Goal: Task Accomplishment & Management: Manage account settings

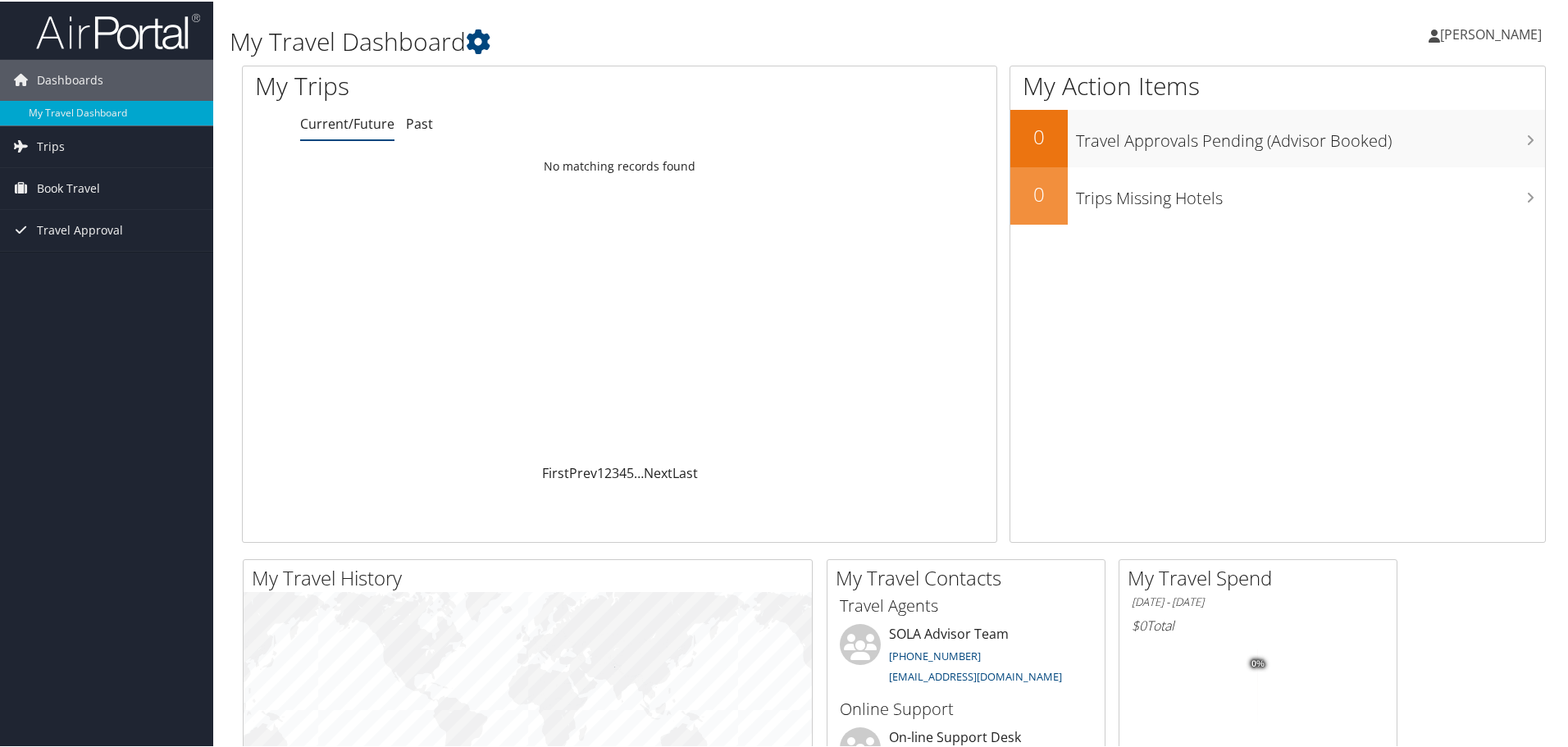
click at [1501, 28] on span "[PERSON_NAME]" at bounding box center [1491, 32] width 102 height 18
click at [1404, 139] on link "View Travel Profile" at bounding box center [1447, 146] width 183 height 28
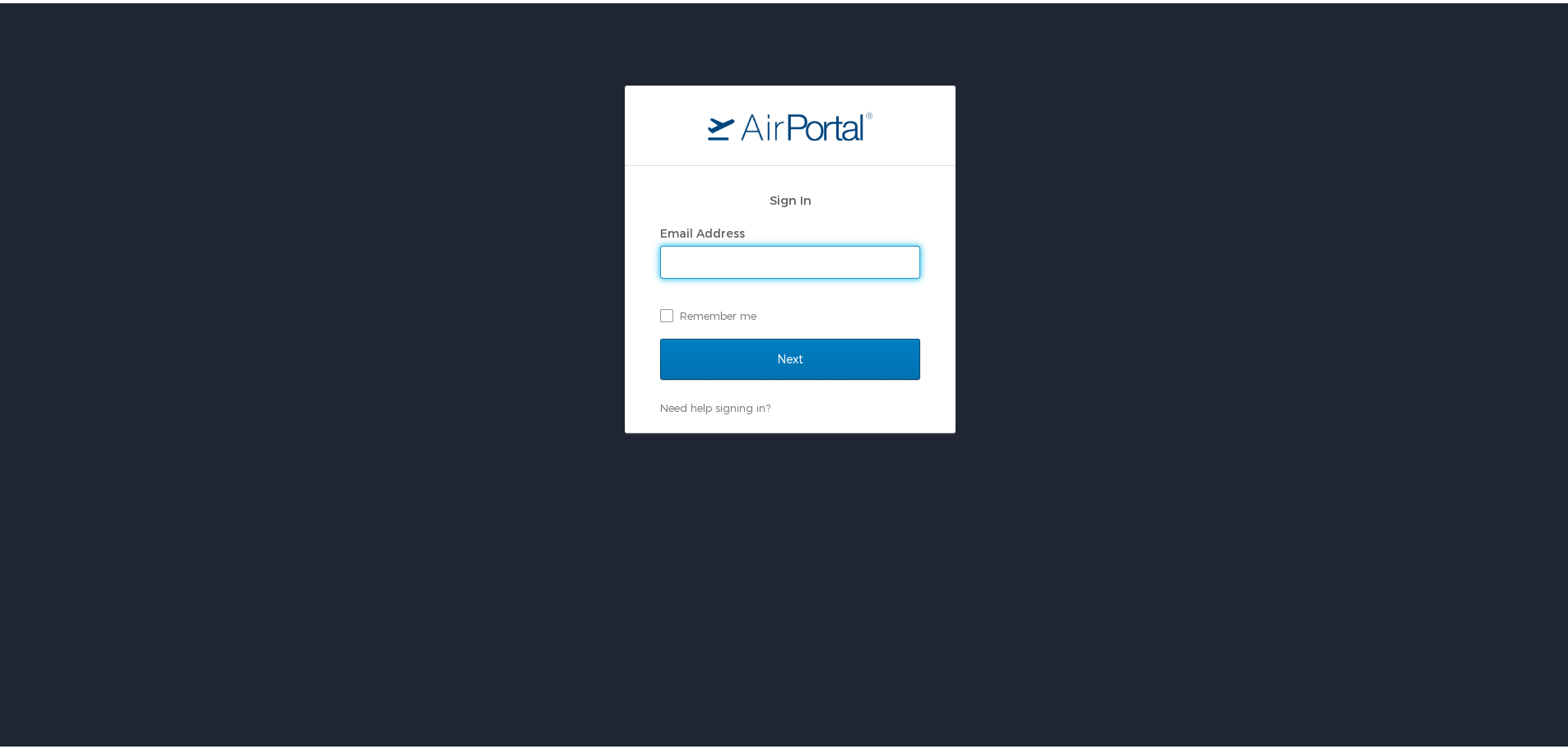
type input "nancy.biggio@louisiana.edu"
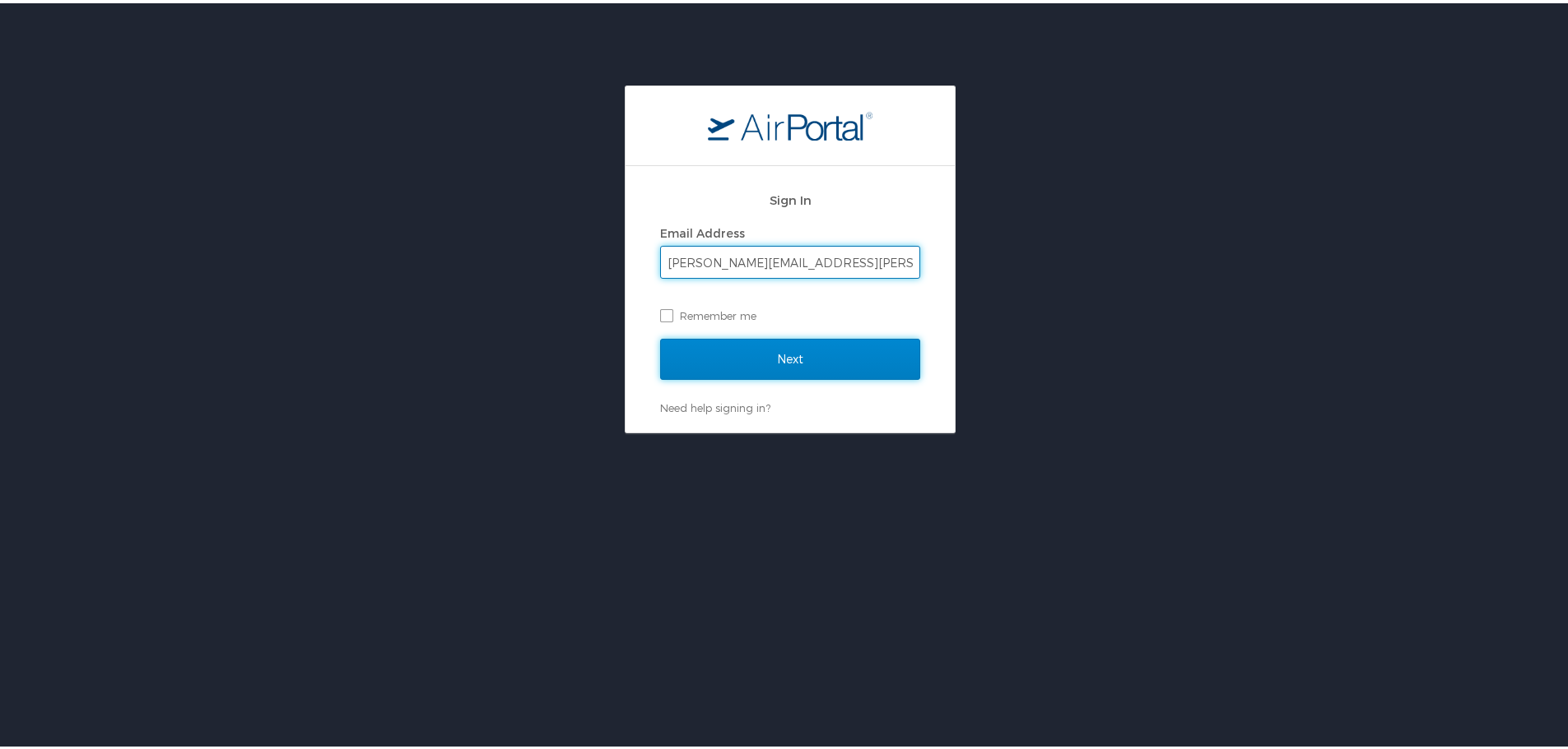
click at [842, 365] on input "Next" at bounding box center [790, 356] width 260 height 41
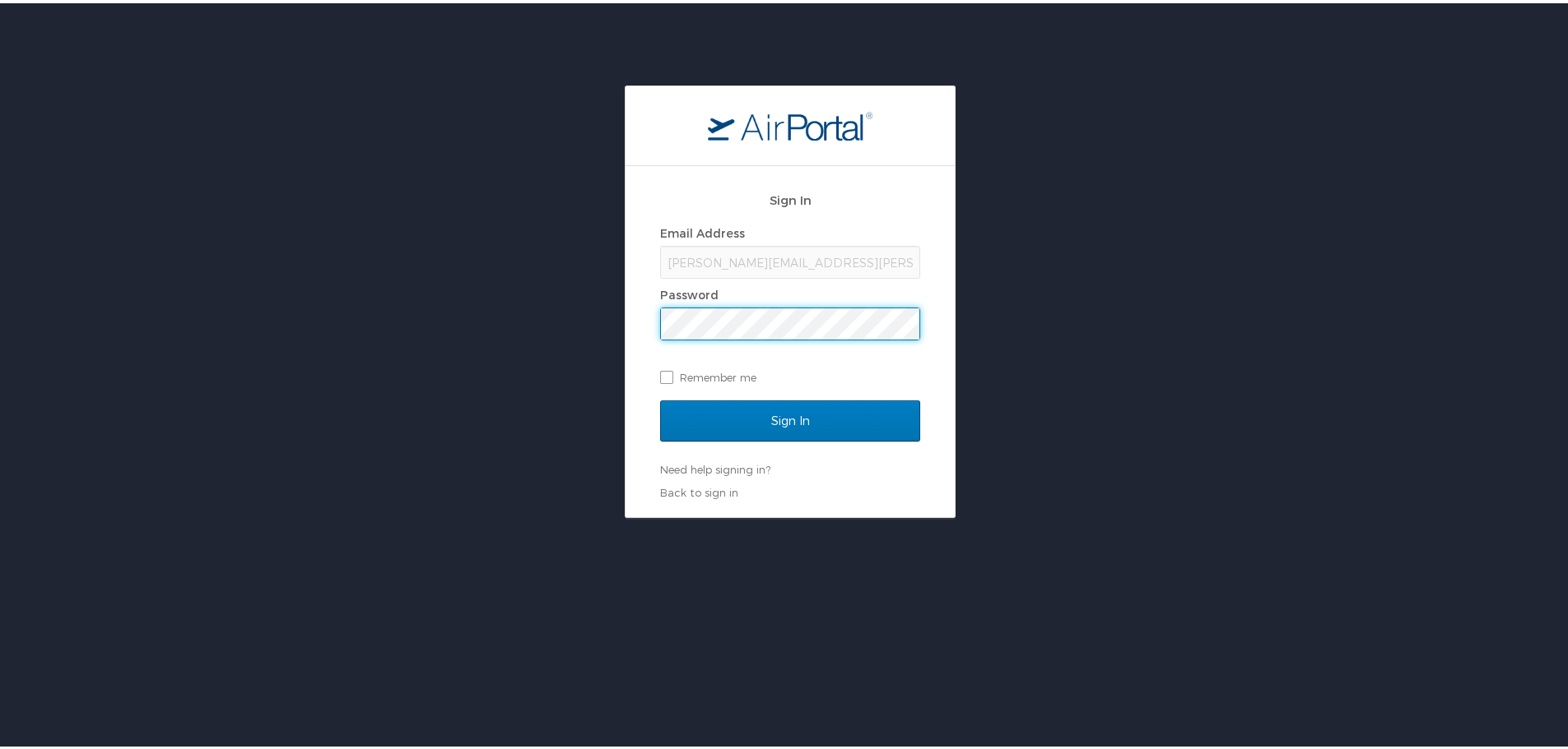
click at [761, 304] on div "Password" at bounding box center [790, 292] width 260 height 25
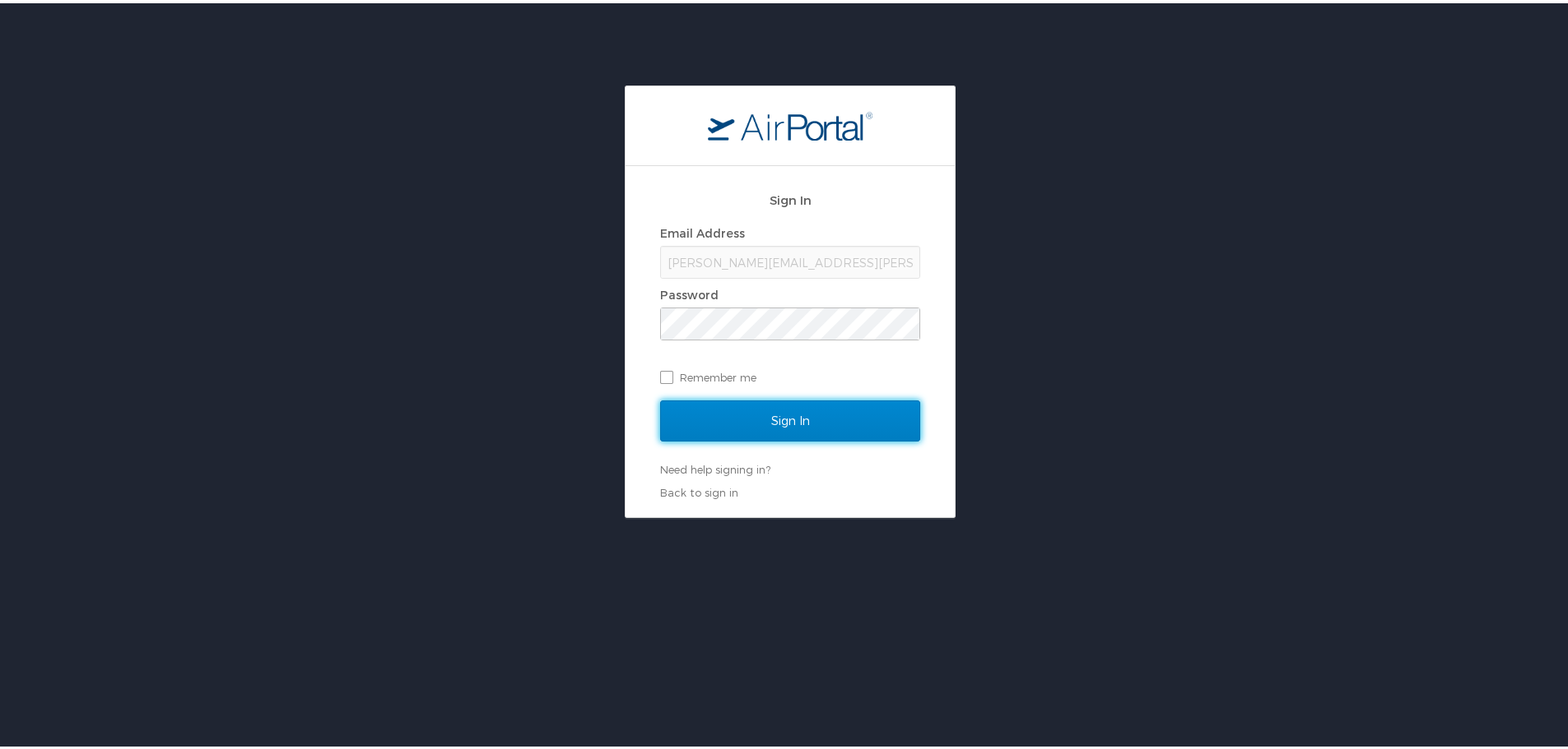
click at [741, 423] on input "Sign In" at bounding box center [790, 418] width 260 height 41
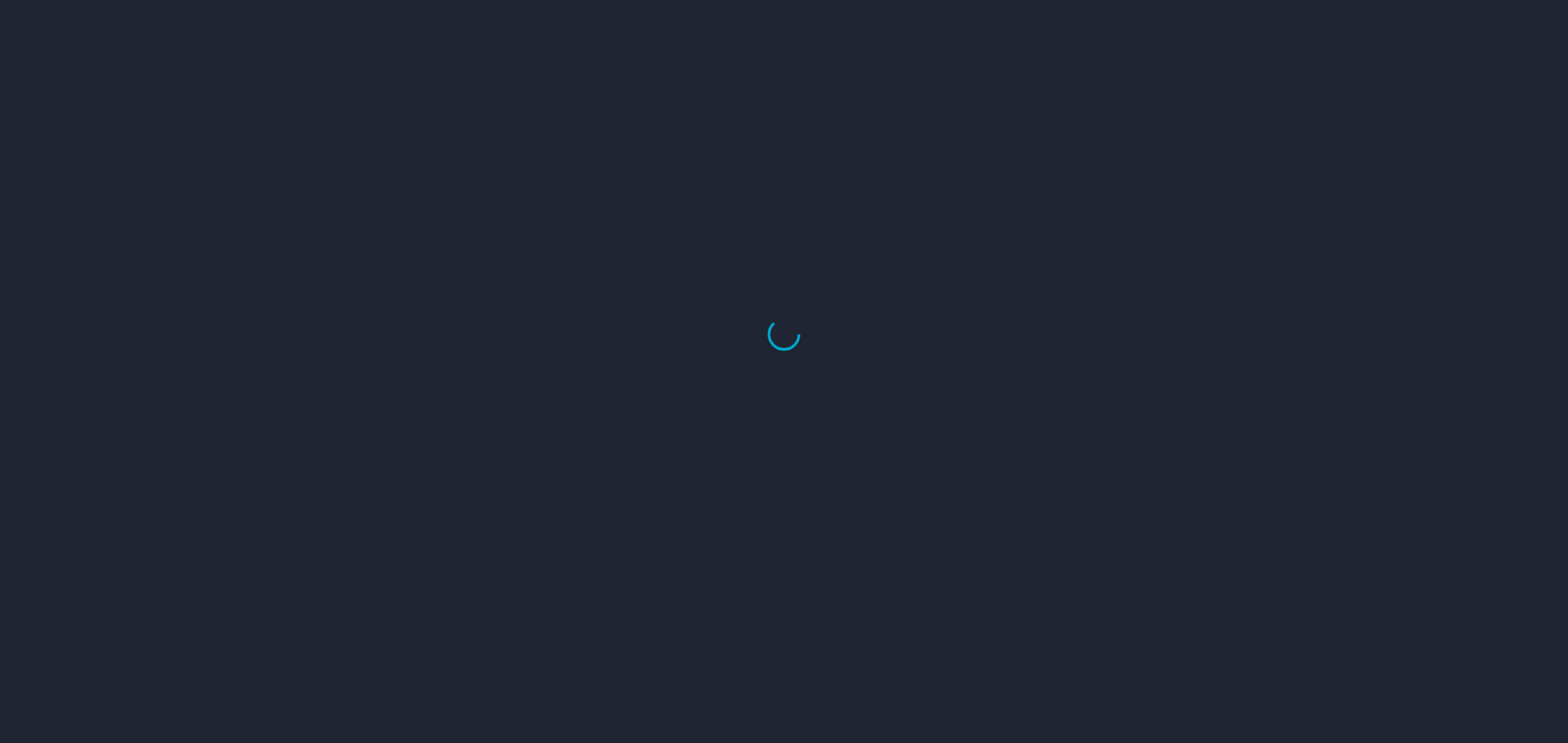
select select "US"
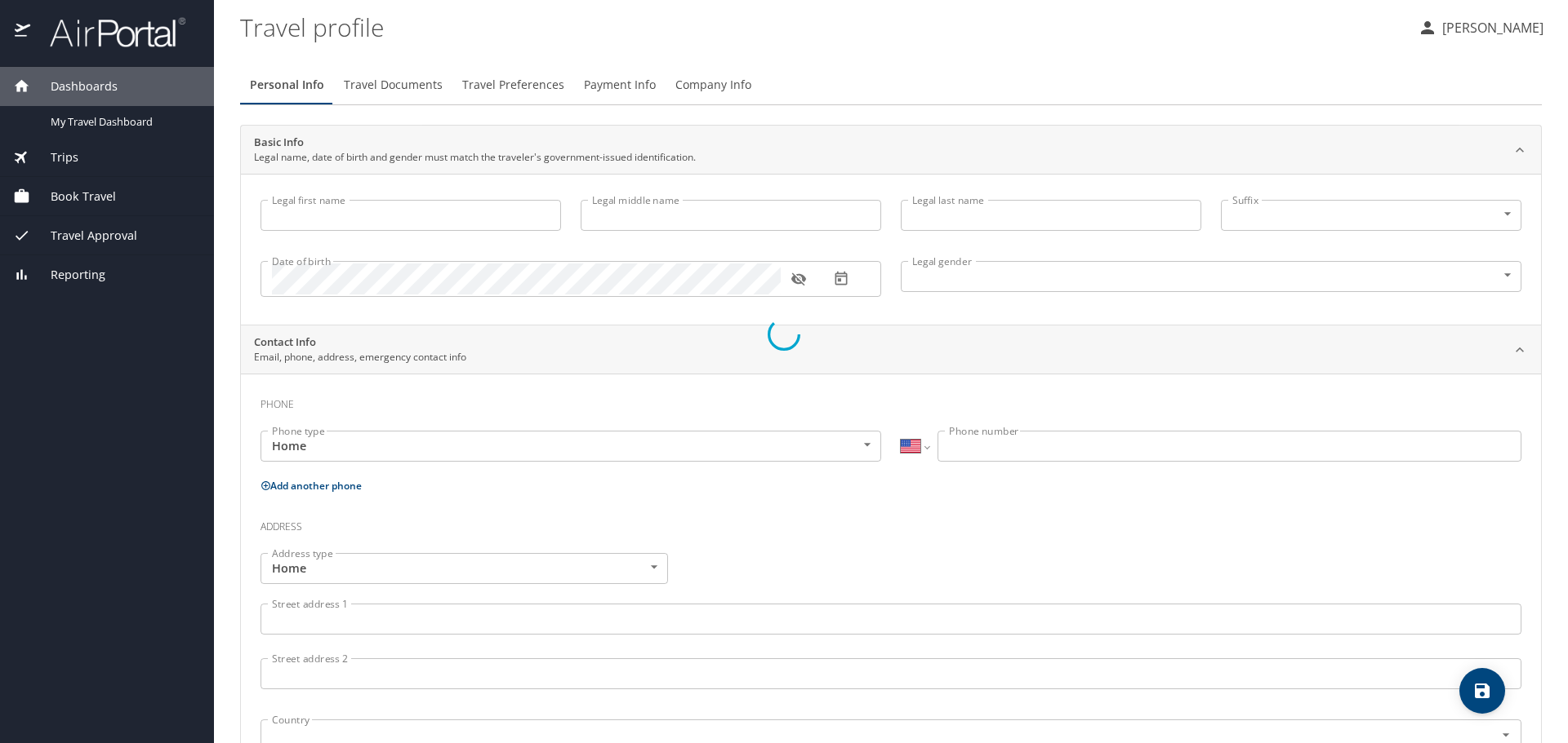
type input "[PERSON_NAME]"
type input "[DEMOGRAPHIC_DATA]"
type input "[PERSON_NAME]"
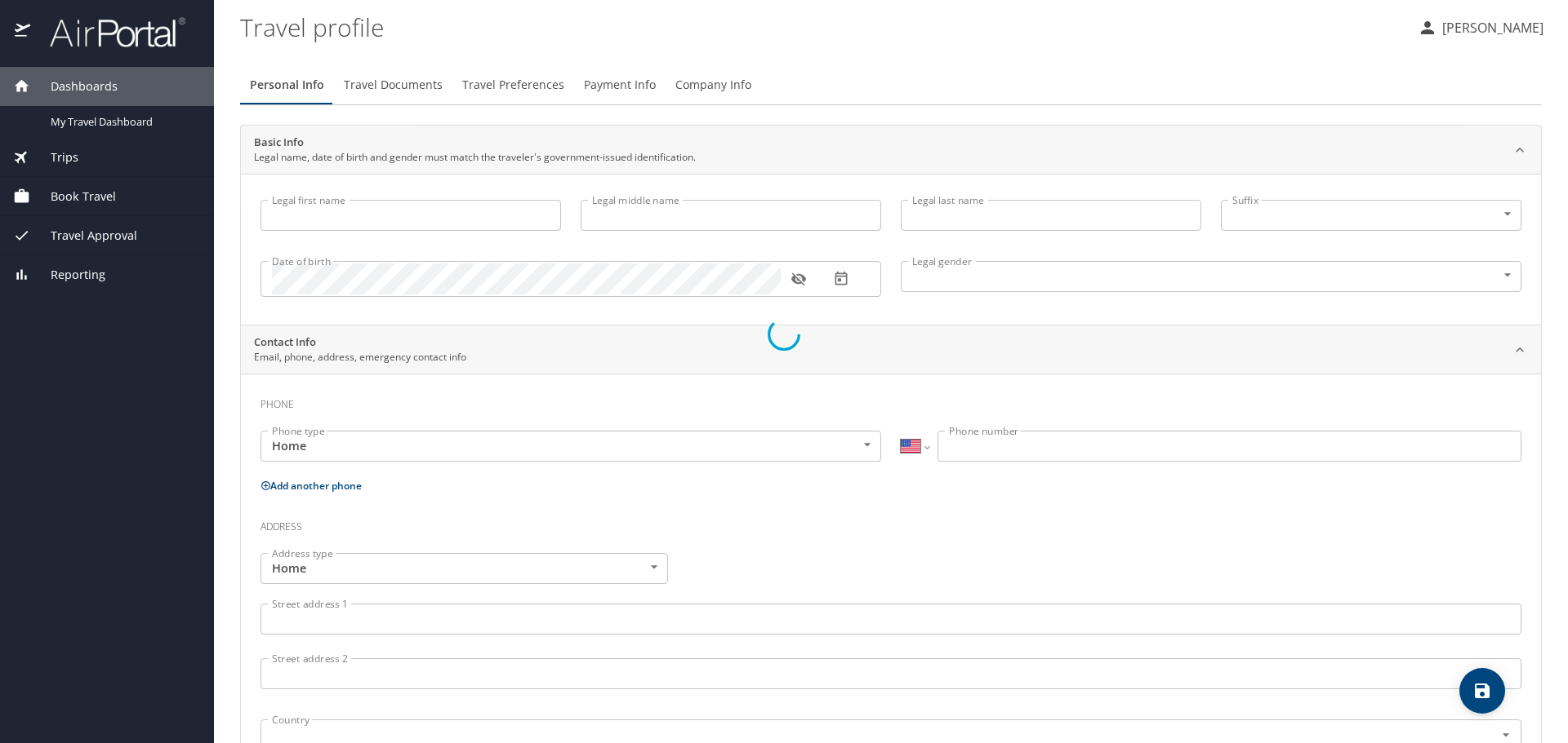
type input "[PERSON_NAME]"
type input "[PHONE_NUMBER]"
type input "[EMAIL_ADDRESS][DOMAIN_NAME]"
select select "US"
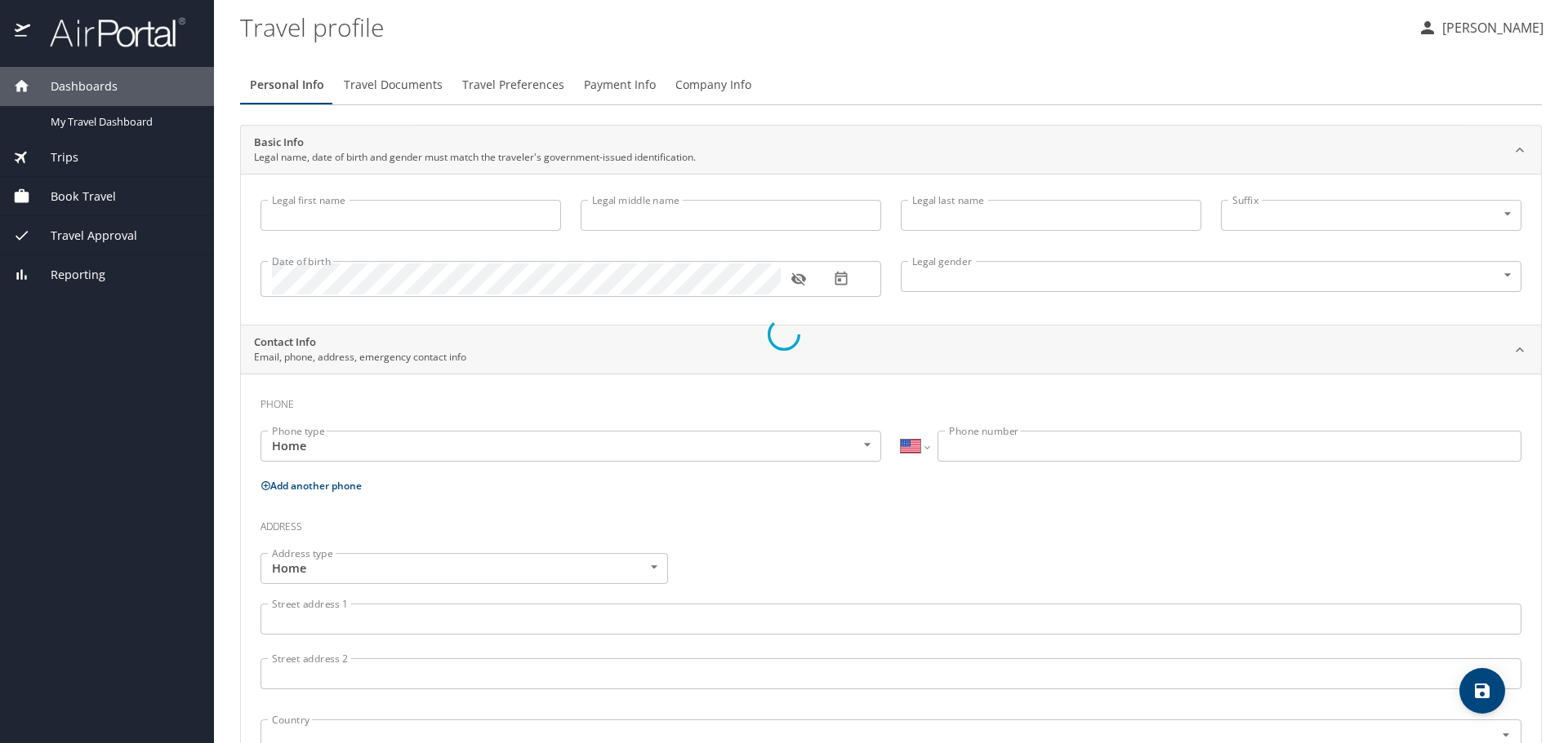
select select "US"
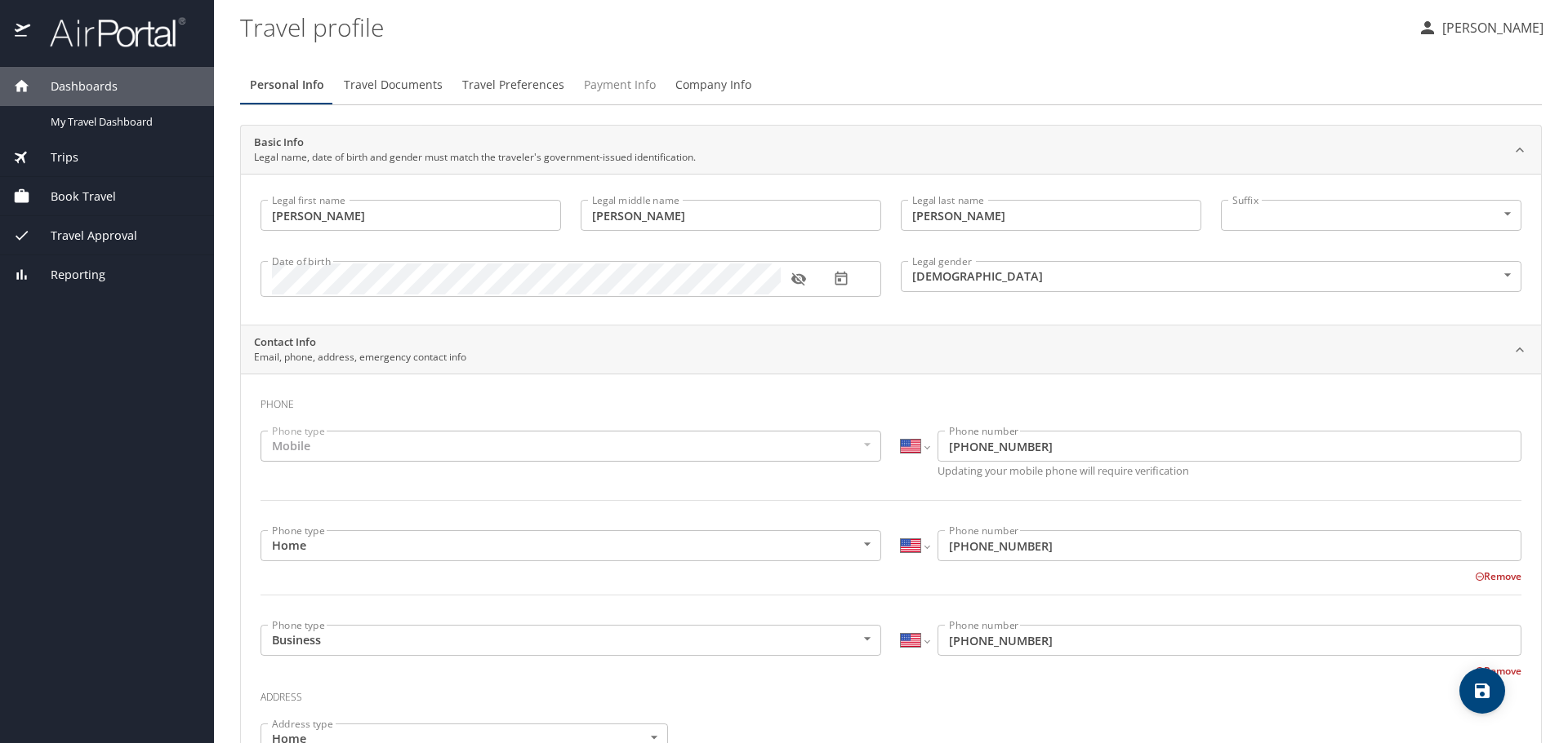
click at [620, 84] on span "Payment Info" at bounding box center [620, 84] width 71 height 20
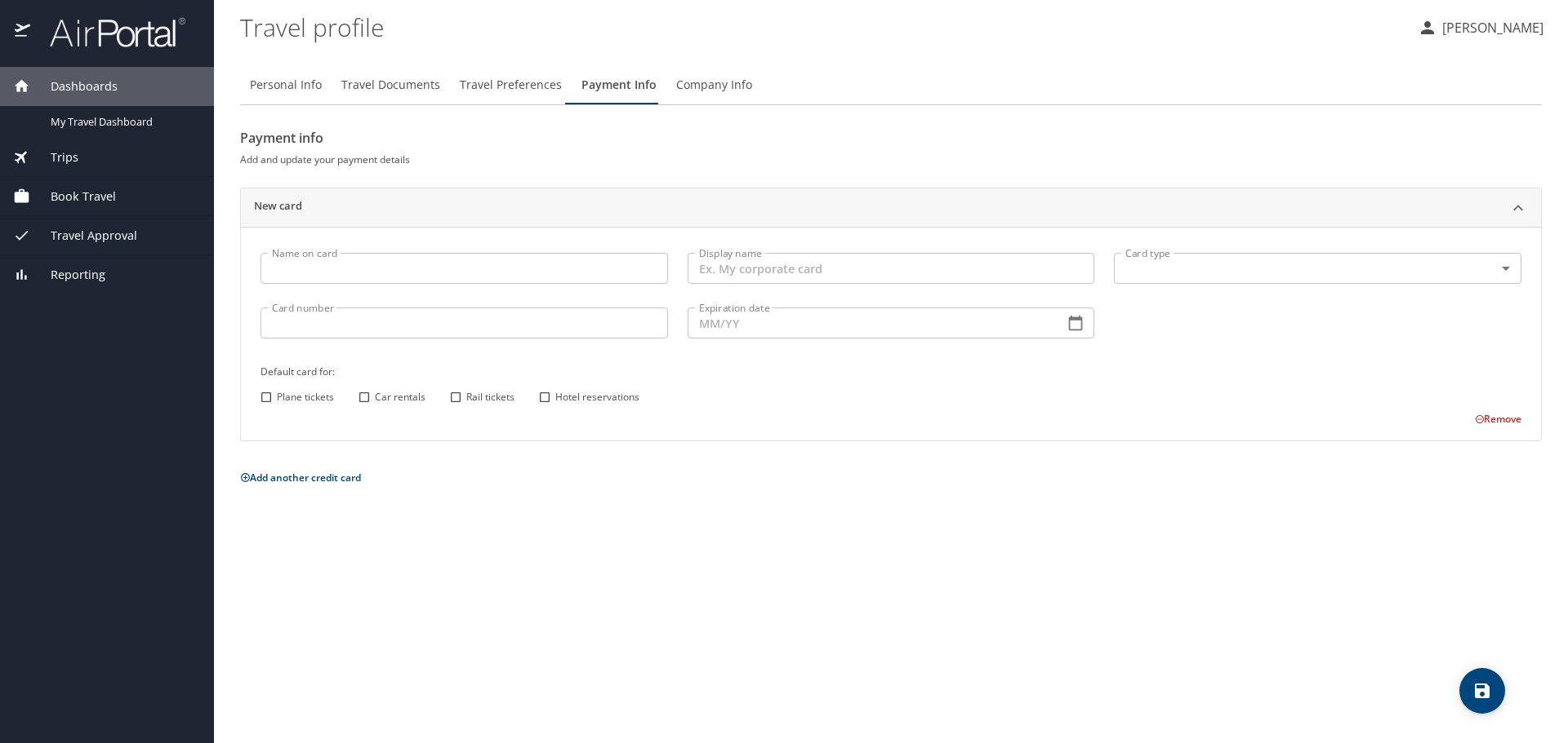
click at [476, 279] on input "Name on card" at bounding box center [464, 268] width 407 height 31
type input "Nancy C Biggio"
click at [726, 259] on input "Display name" at bounding box center [891, 268] width 407 height 31
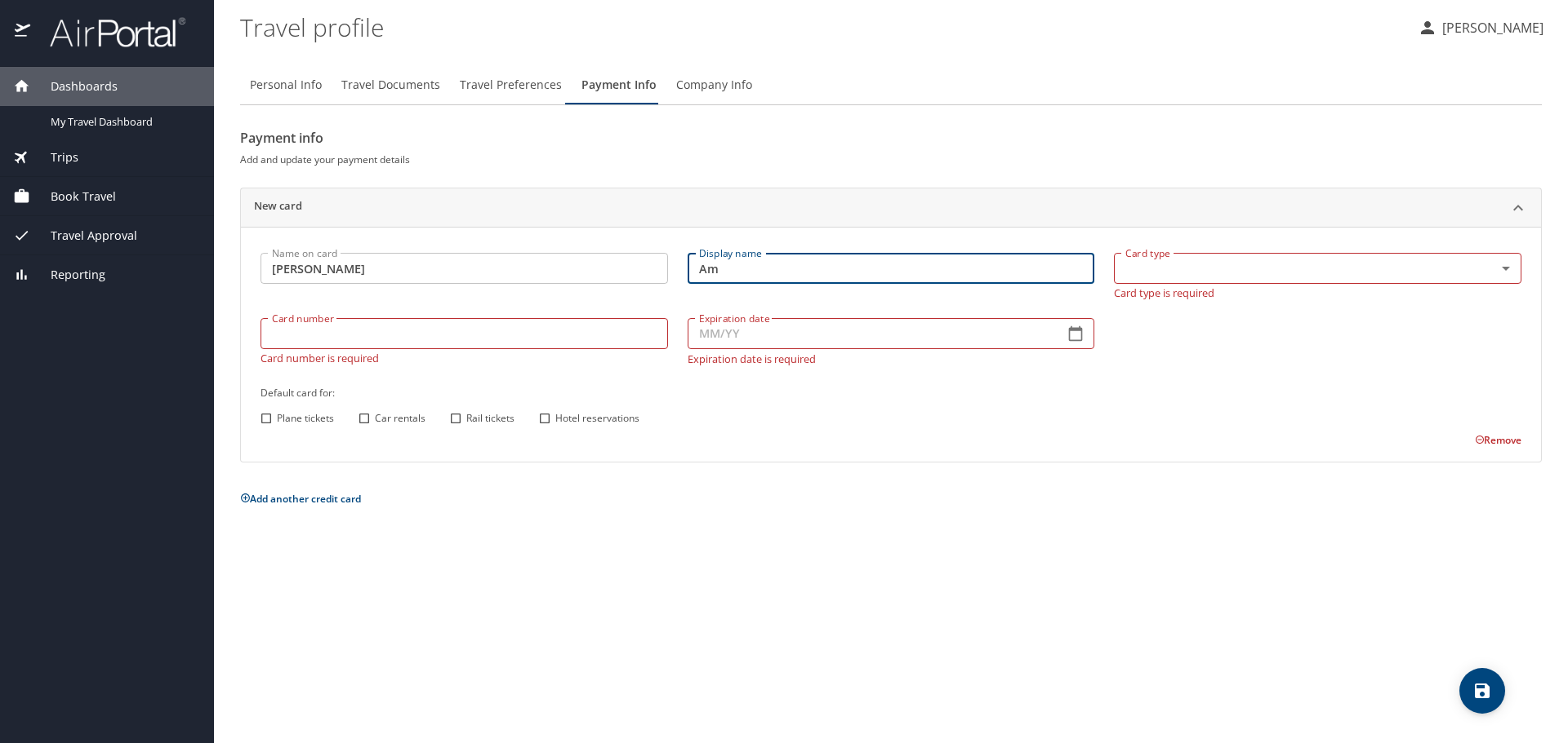
type input "A"
type input "Amex NCB"
click at [1213, 272] on body "Dashboards My Travel Dashboard Trips Current / Future Trips Past Trips Trips Mi…" at bounding box center [784, 371] width 1568 height 743
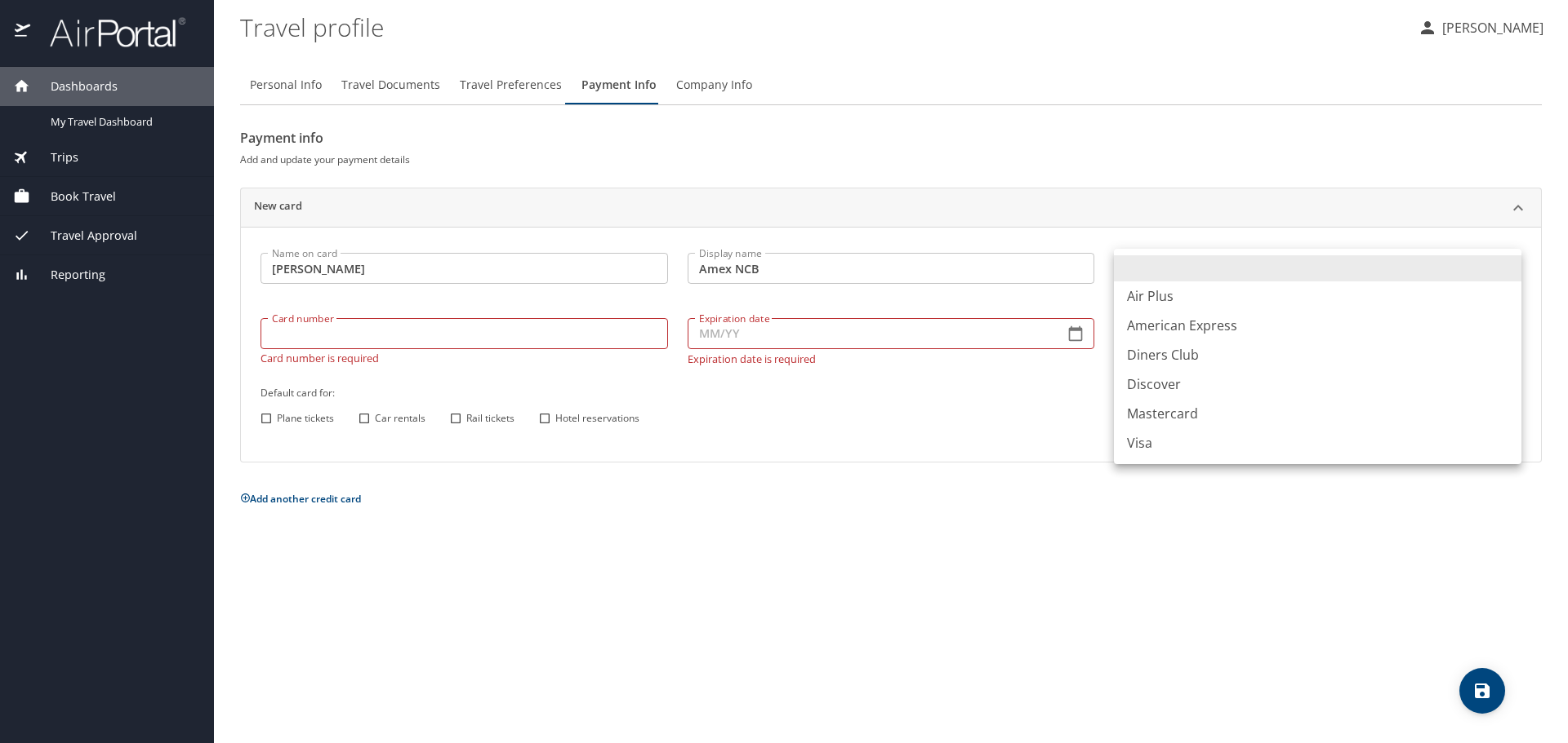
click at [1202, 325] on li "American Express" at bounding box center [1317, 326] width 407 height 30
type input "AX"
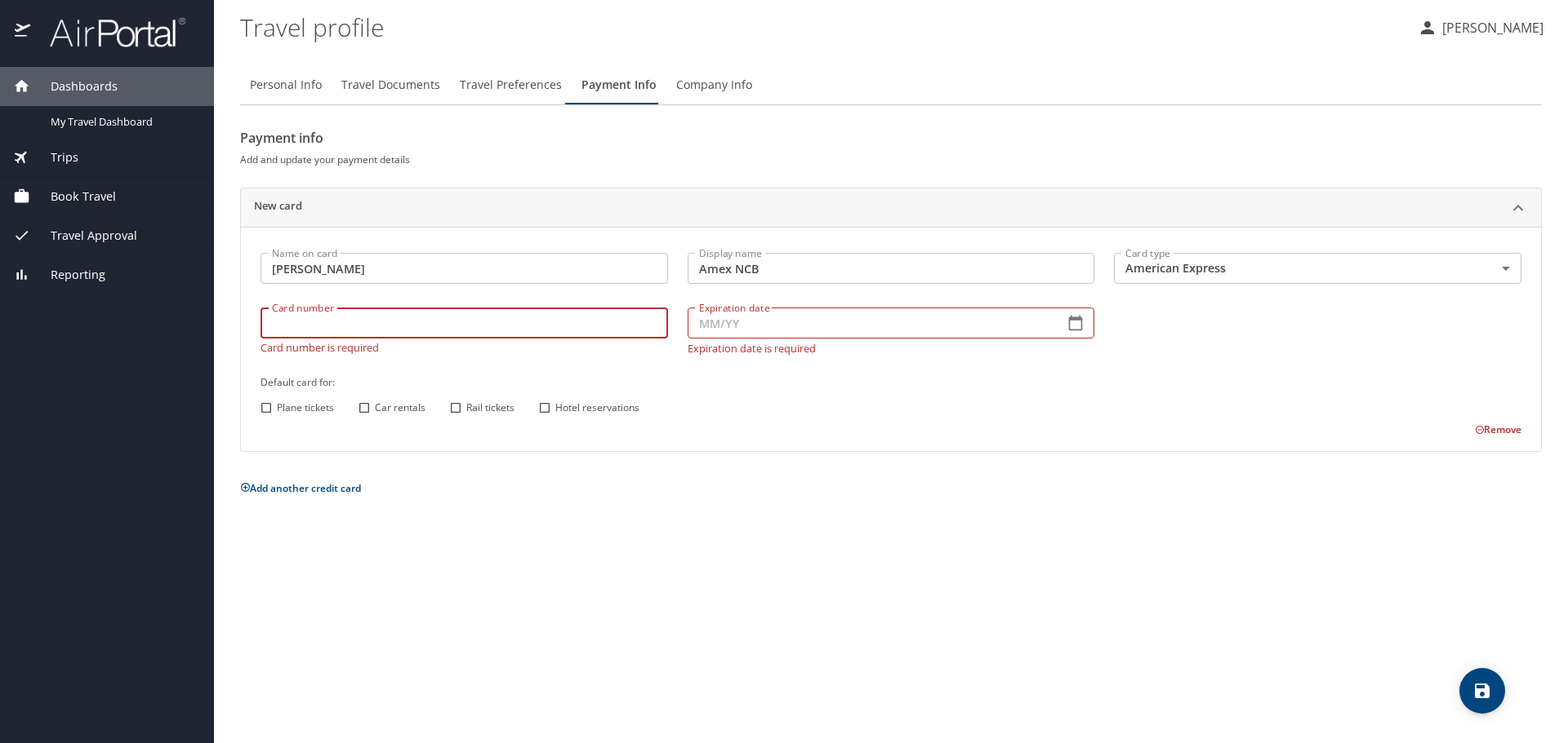
click at [471, 338] on input "Card number" at bounding box center [464, 323] width 407 height 31
type input "379585722844001"
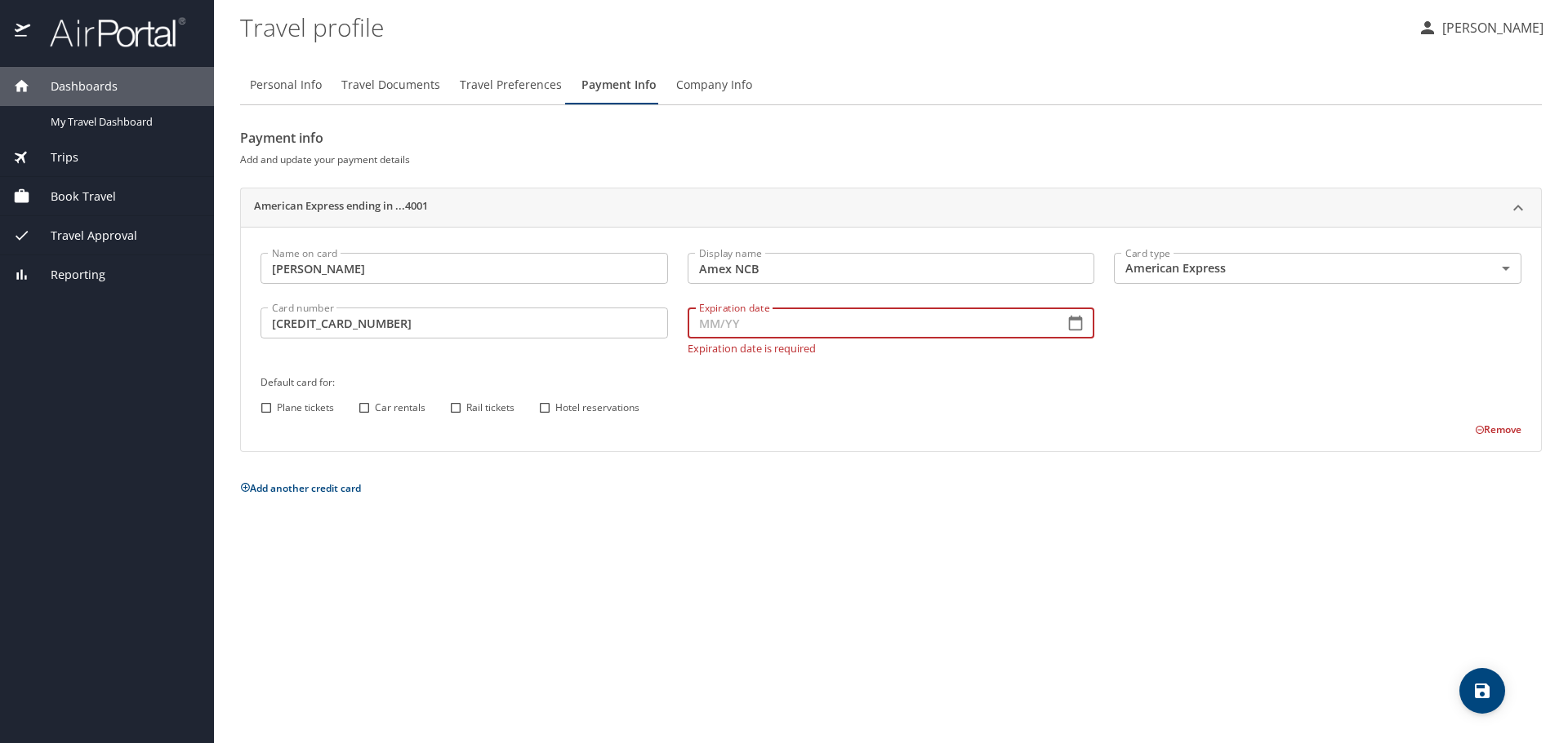
click at [737, 325] on input "Expiration date" at bounding box center [870, 323] width 364 height 31
type input "09/27"
click at [844, 395] on div "Default card for: Plane tickets Car rentals Rail tickets Hotel reservations" at bounding box center [891, 396] width 1280 height 64
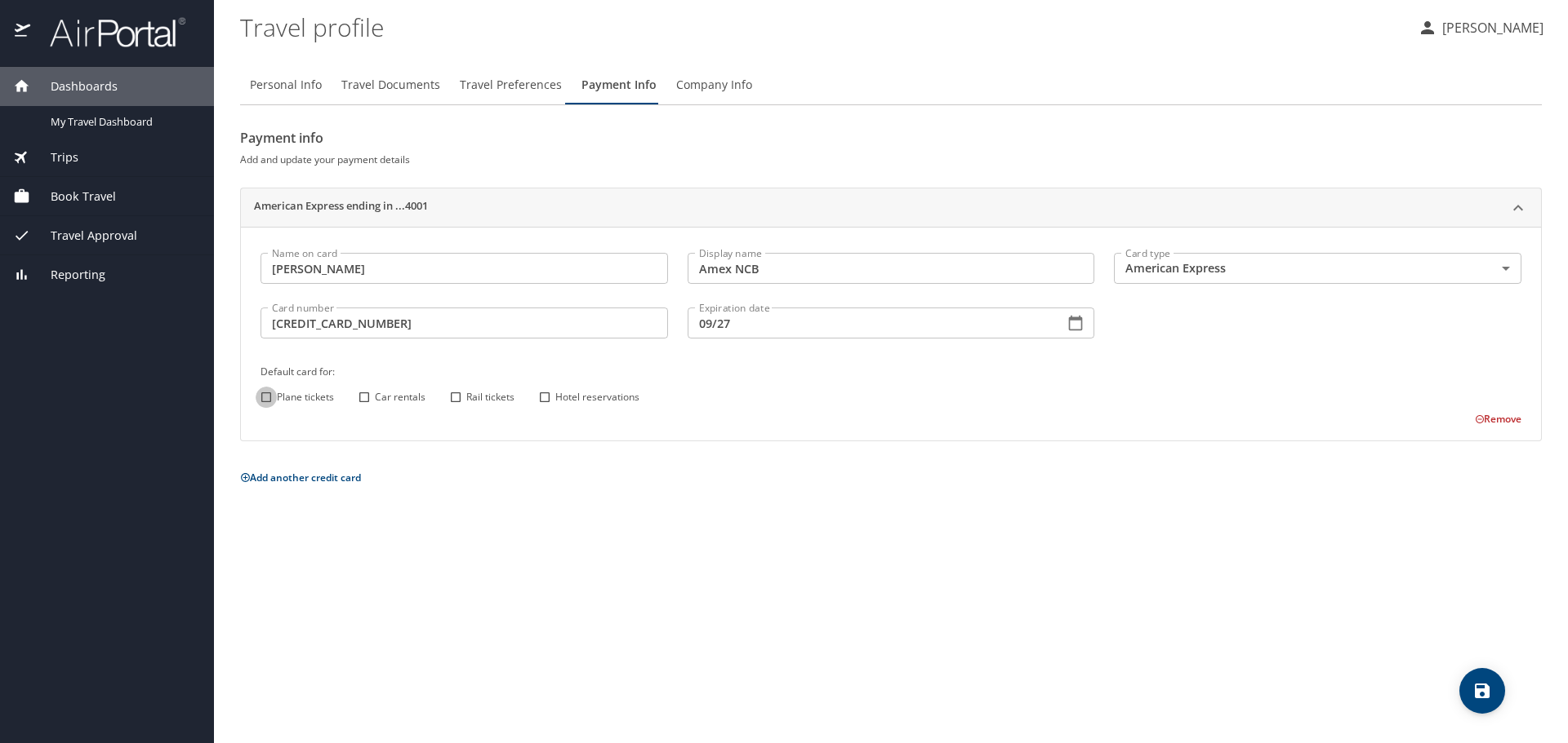
click at [266, 399] on input "Plane tickets" at bounding box center [266, 397] width 21 height 21
checkbox input "true"
click at [1472, 686] on icon "save" at bounding box center [1482, 691] width 19 height 19
click at [967, 553] on div "Personal Info Travel Documents Travel Preferences Payment Info Company Info Pay…" at bounding box center [890, 398] width 1301 height 692
click at [91, 189] on span "Book Travel" at bounding box center [73, 196] width 85 height 18
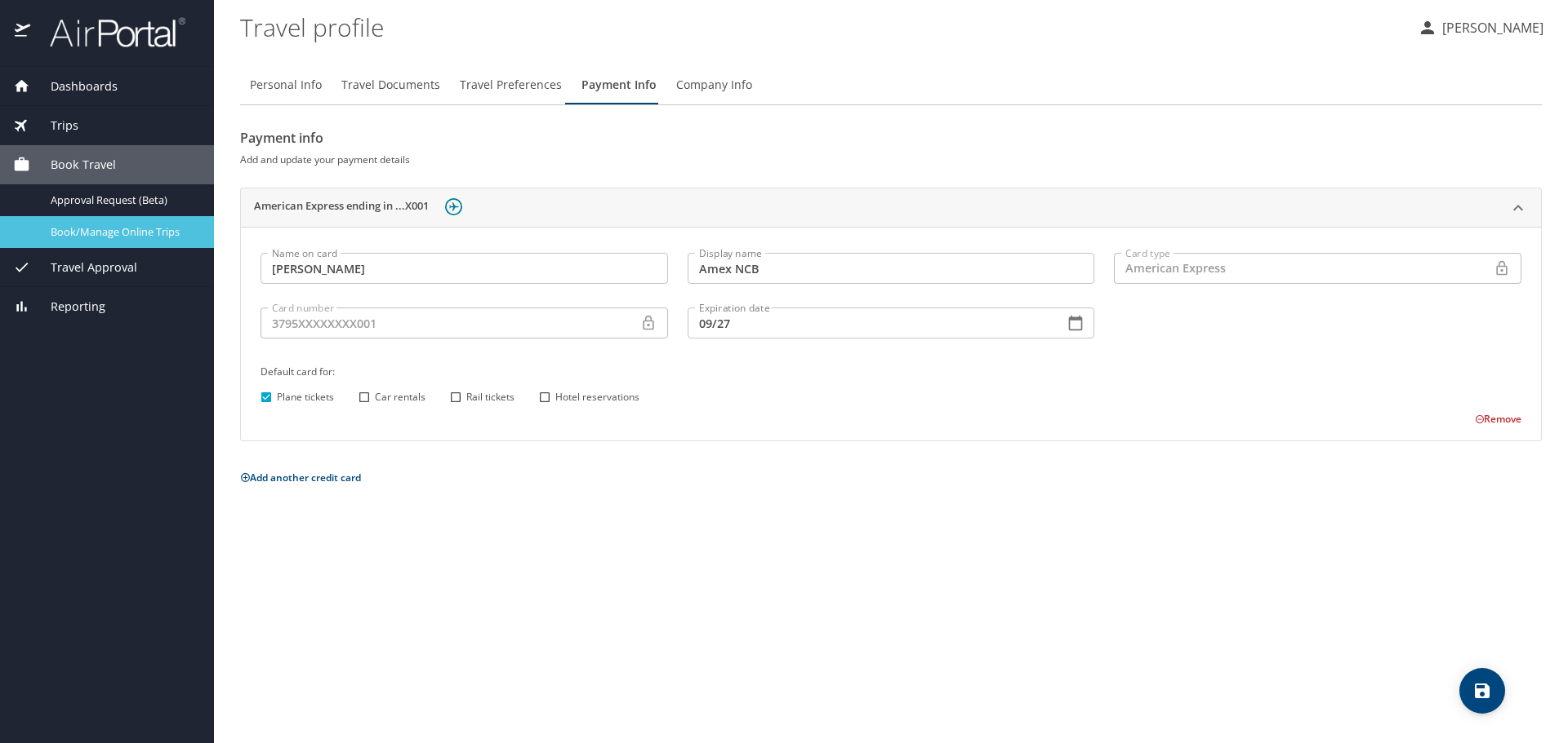
click at [87, 226] on span "Book/Manage Online Trips" at bounding box center [122, 233] width 144 height 16
